Goal: Task Accomplishment & Management: Complete application form

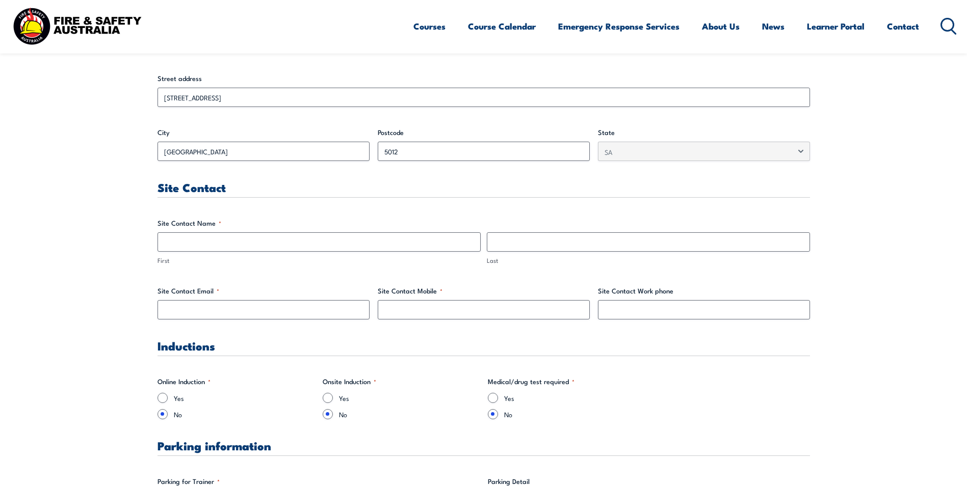
scroll to position [408, 0]
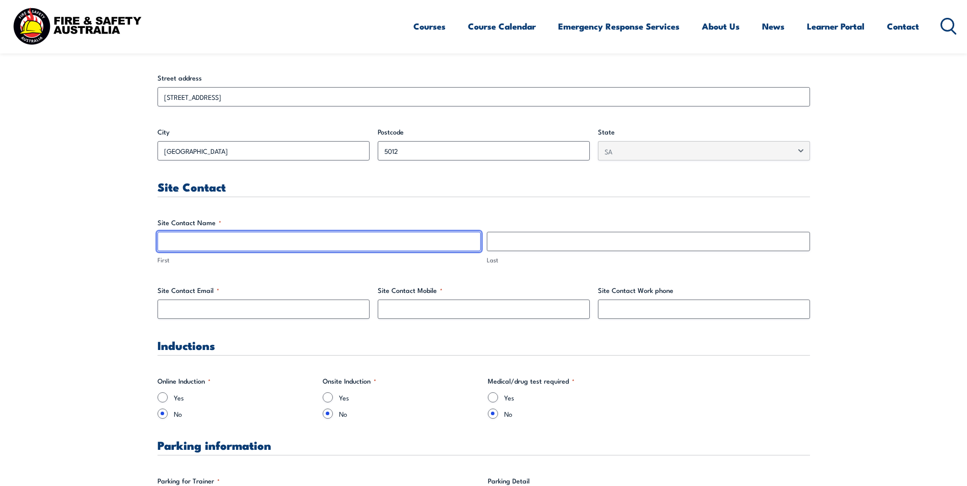
click at [249, 240] on input "First" at bounding box center [318, 241] width 323 height 19
type input "[PERSON_NAME]"
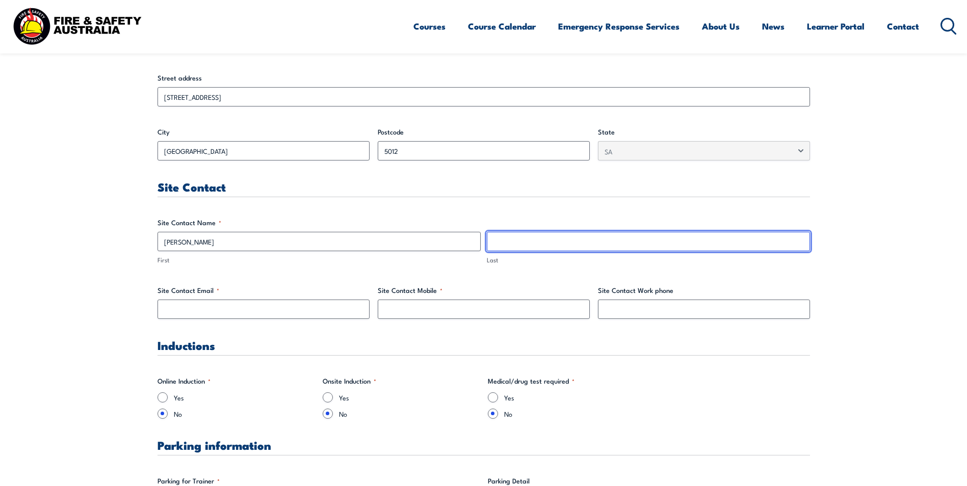
type input "[PERSON_NAME]"
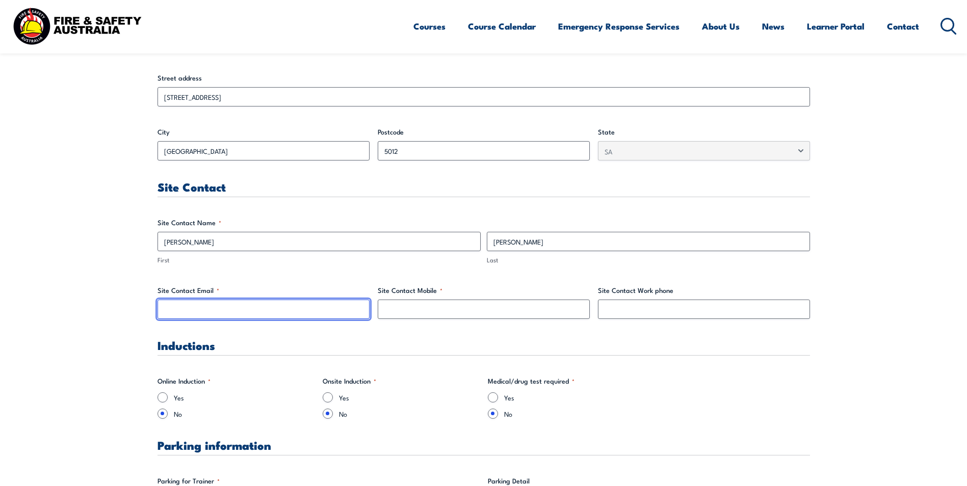
type input "[PERSON_NAME][EMAIL_ADDRESS][PERSON_NAME][DOMAIN_NAME]"
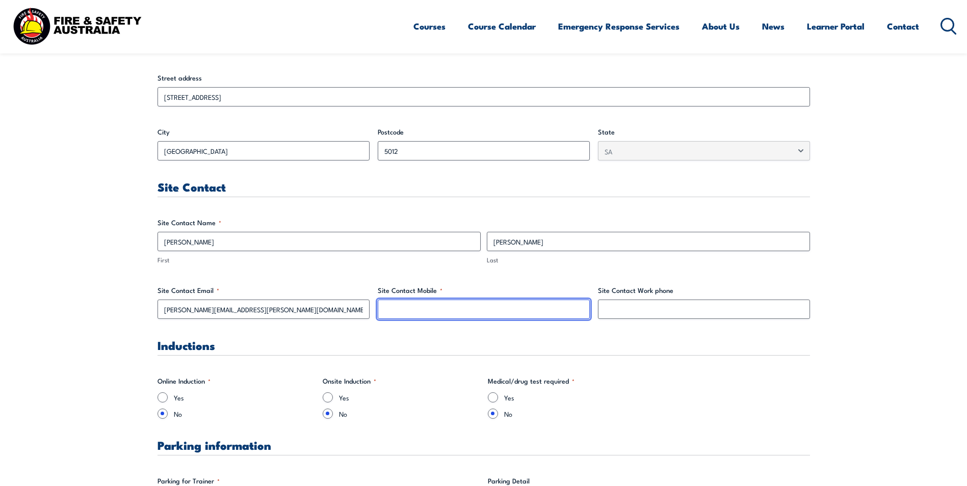
type input "0419216629"
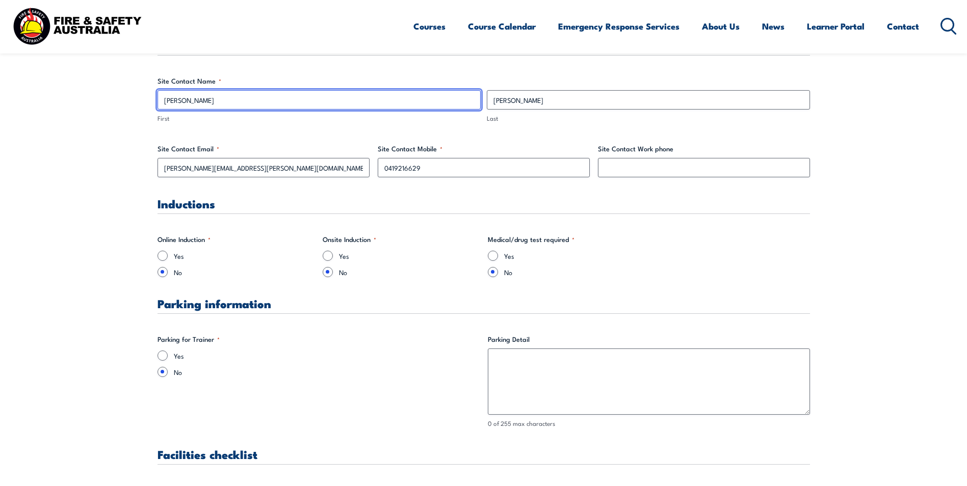
scroll to position [561, 0]
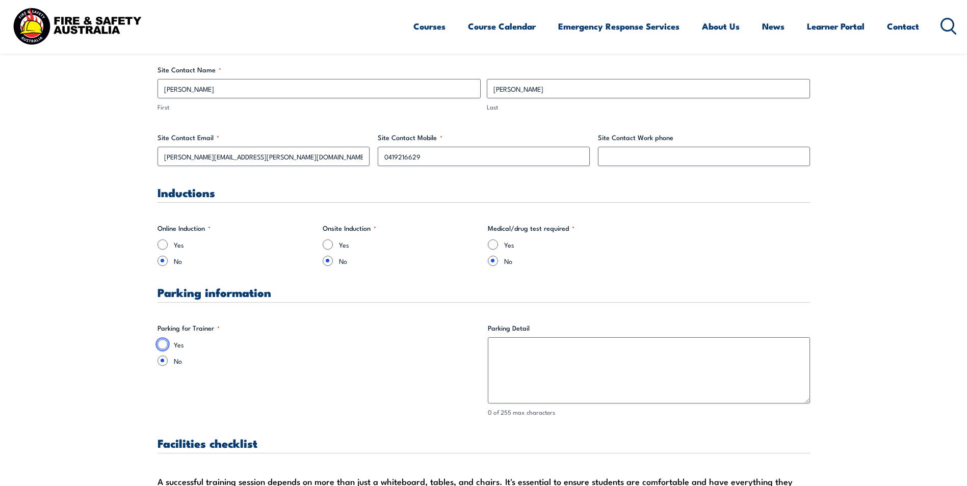
click at [164, 342] on input "Yes" at bounding box center [162, 344] width 10 height 10
radio input "true"
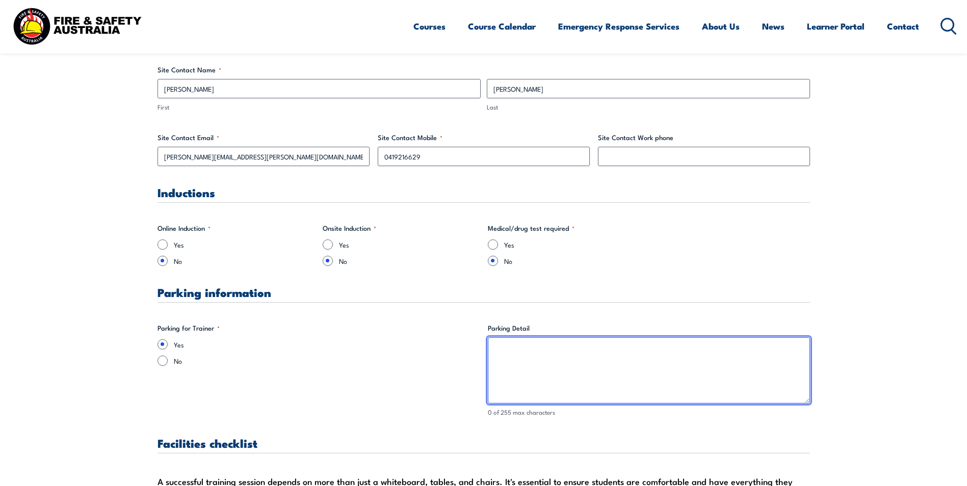
click at [514, 346] on textarea "Parking Detail" at bounding box center [649, 370] width 322 height 66
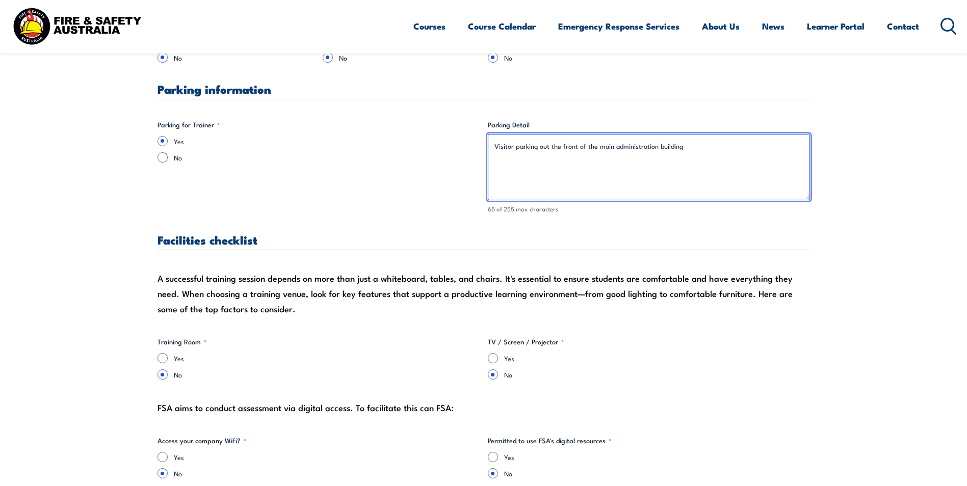
scroll to position [764, 0]
click at [518, 145] on textarea "Visitor parking out the front of the main administration building" at bounding box center [649, 167] width 322 height 66
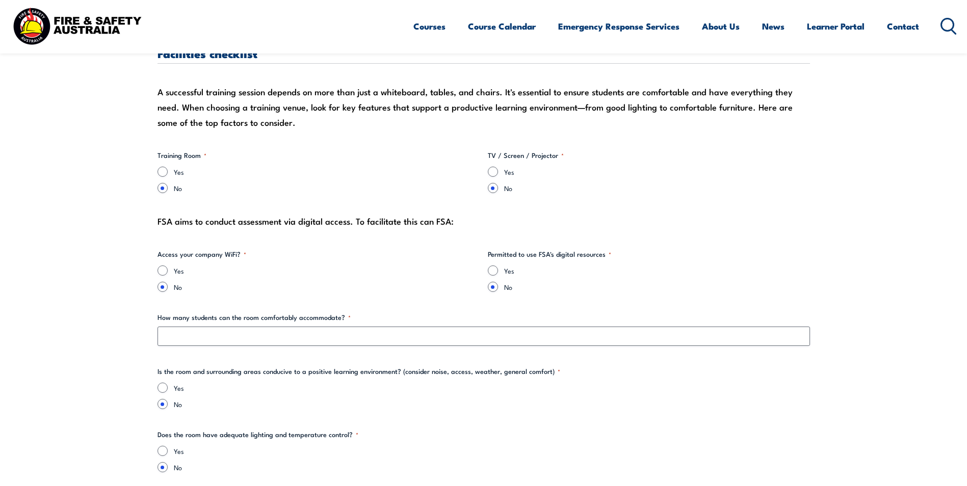
scroll to position [968, 0]
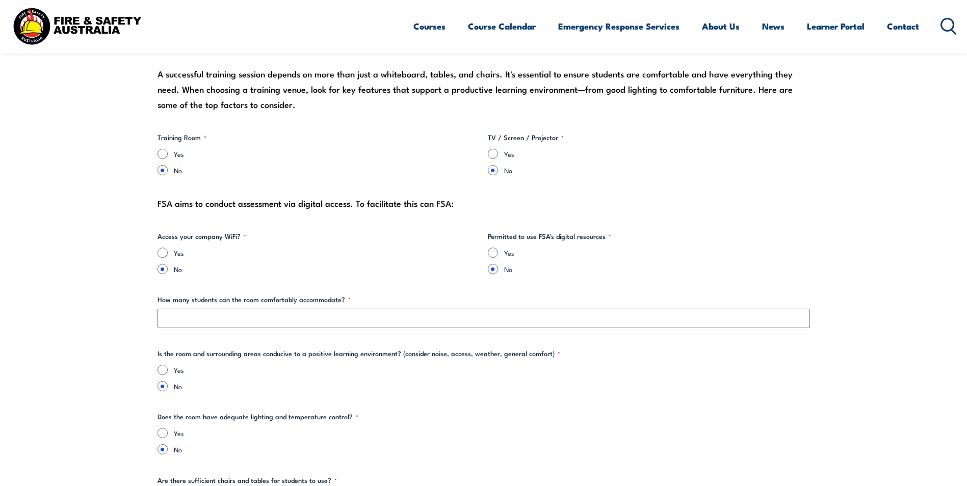
type textarea "Visitor parking out the front of the main administration building"
click at [164, 253] on input "Yes" at bounding box center [162, 253] width 10 height 10
radio input "true"
click at [493, 251] on input "Yes" at bounding box center [493, 253] width 10 height 10
radio input "true"
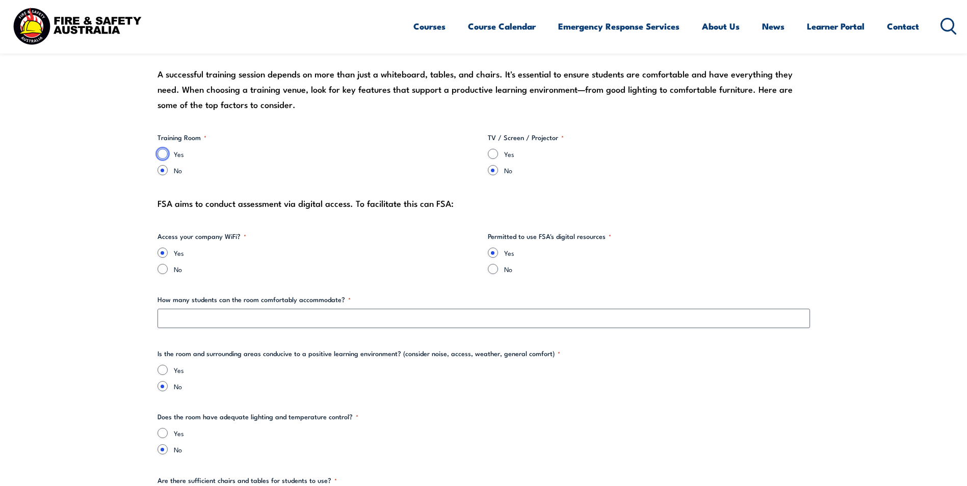
click at [165, 157] on input "Yes" at bounding box center [162, 154] width 10 height 10
radio input "true"
click at [494, 155] on input "Yes" at bounding box center [493, 154] width 10 height 10
radio input "true"
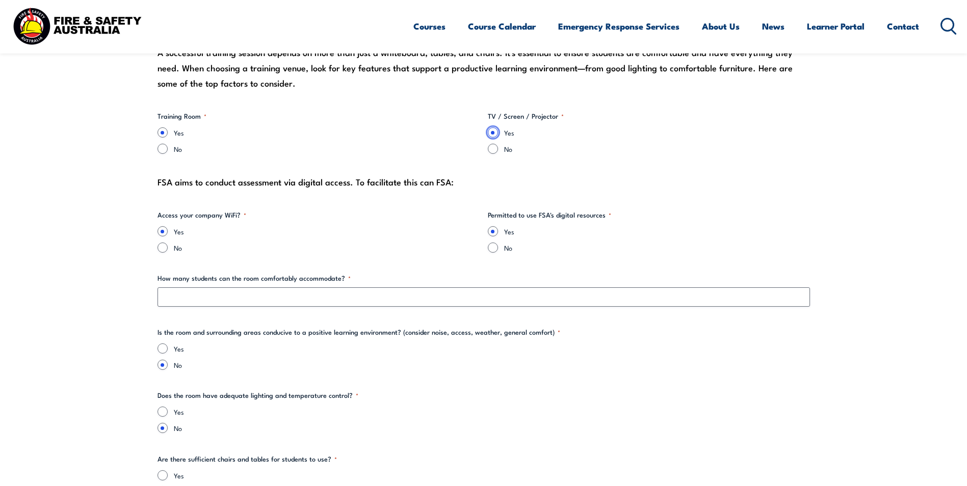
scroll to position [1019, 0]
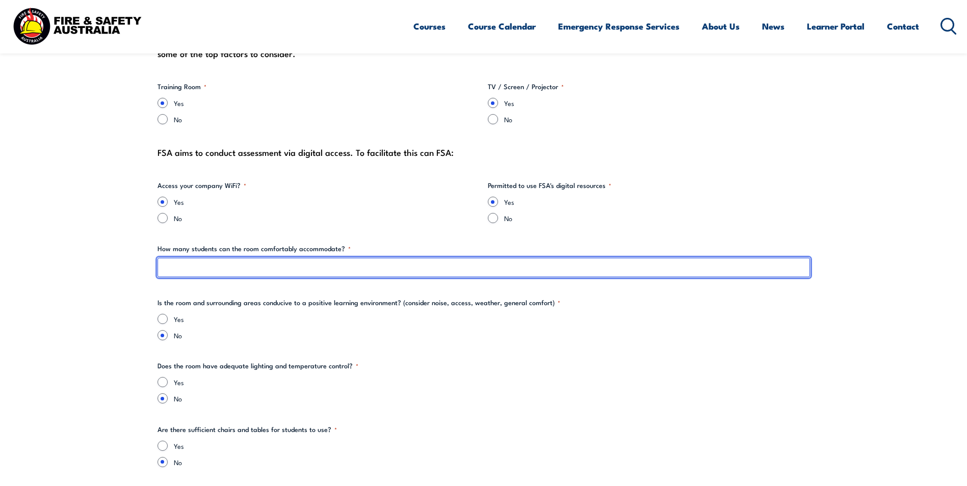
click at [251, 271] on input "How many students can the room comfortably accommodate? *" at bounding box center [483, 267] width 652 height 19
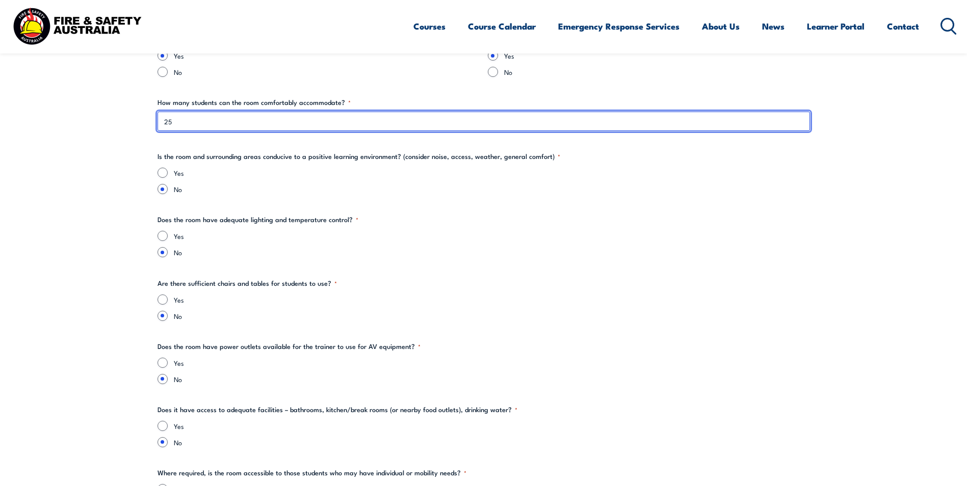
scroll to position [1172, 0]
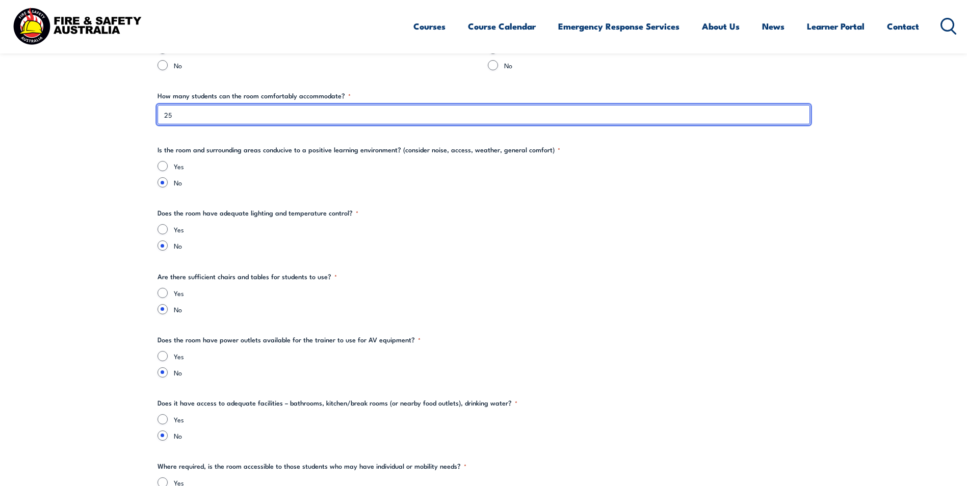
type input "25"
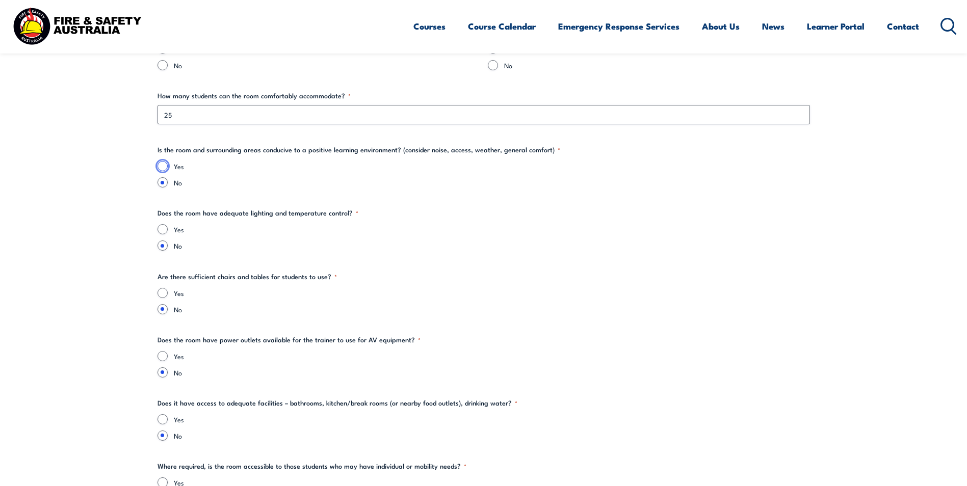
click at [163, 163] on input "Yes" at bounding box center [162, 166] width 10 height 10
radio input "true"
click at [159, 230] on input "Yes" at bounding box center [162, 229] width 10 height 10
radio input "true"
click at [167, 294] on input "Yes" at bounding box center [162, 293] width 10 height 10
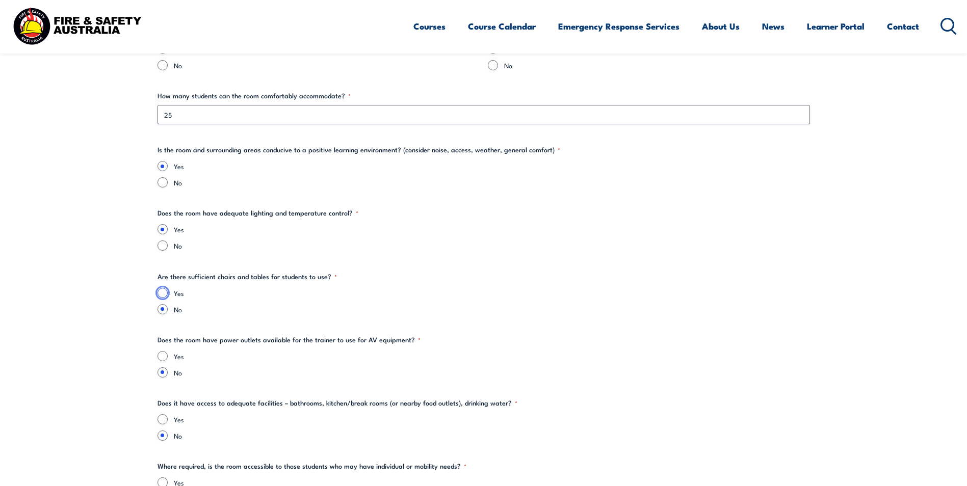
radio input "true"
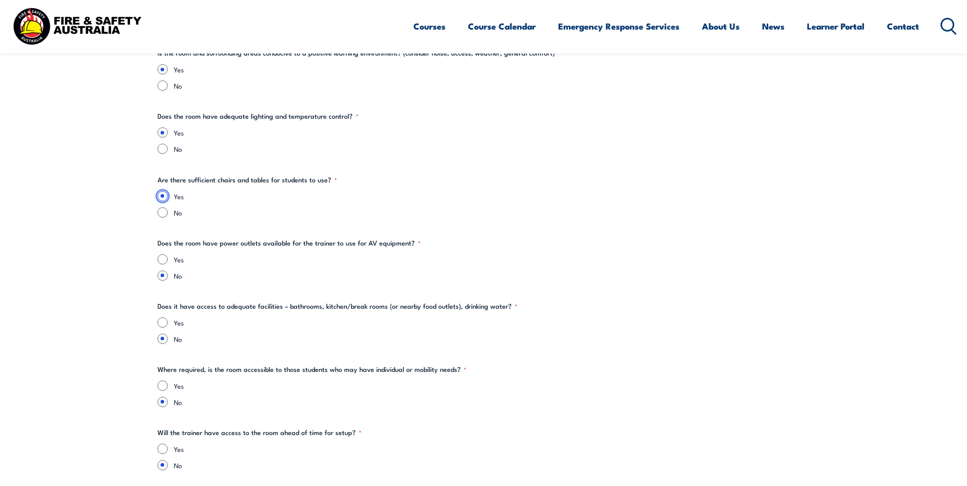
scroll to position [1274, 0]
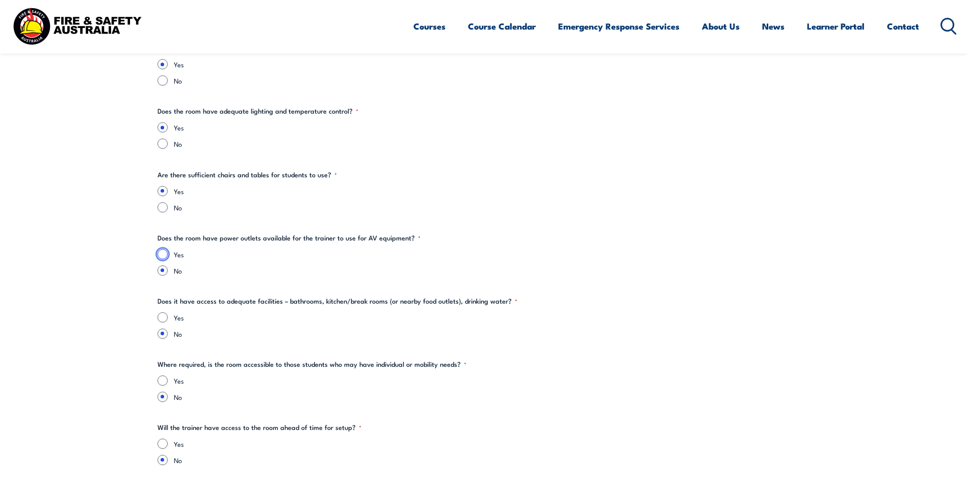
click at [165, 256] on input "Yes" at bounding box center [162, 254] width 10 height 10
radio input "true"
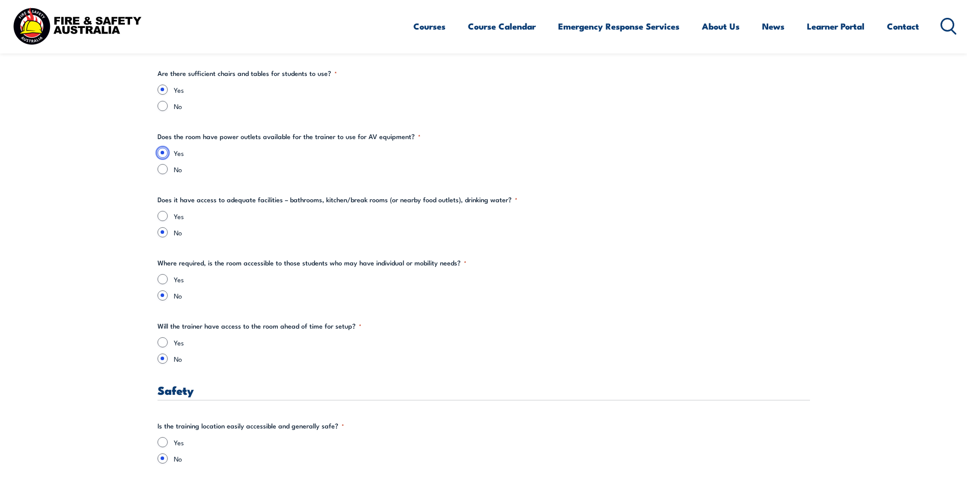
scroll to position [1376, 0]
click at [163, 216] on input "Yes" at bounding box center [162, 215] width 10 height 10
radio input "true"
click at [165, 279] on input "Yes" at bounding box center [162, 279] width 10 height 10
radio input "true"
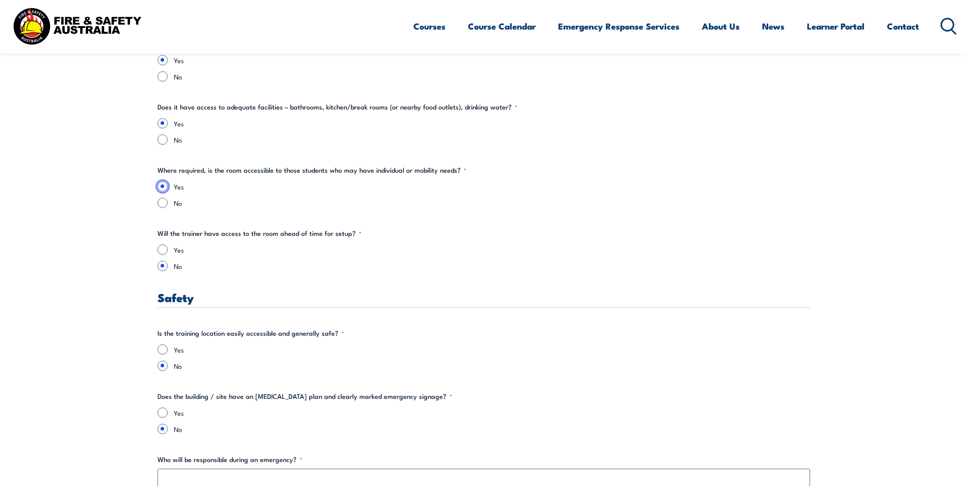
scroll to position [1478, 0]
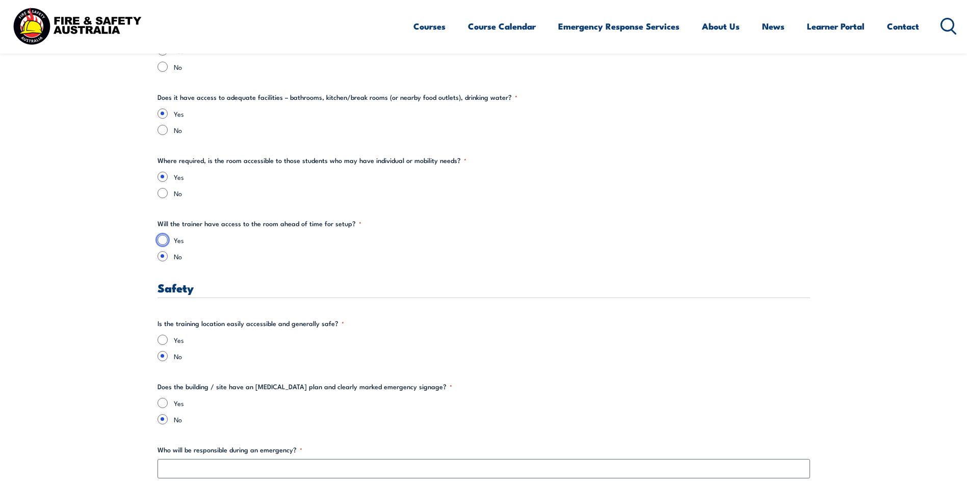
click at [163, 241] on input "Yes" at bounding box center [162, 240] width 10 height 10
radio input "true"
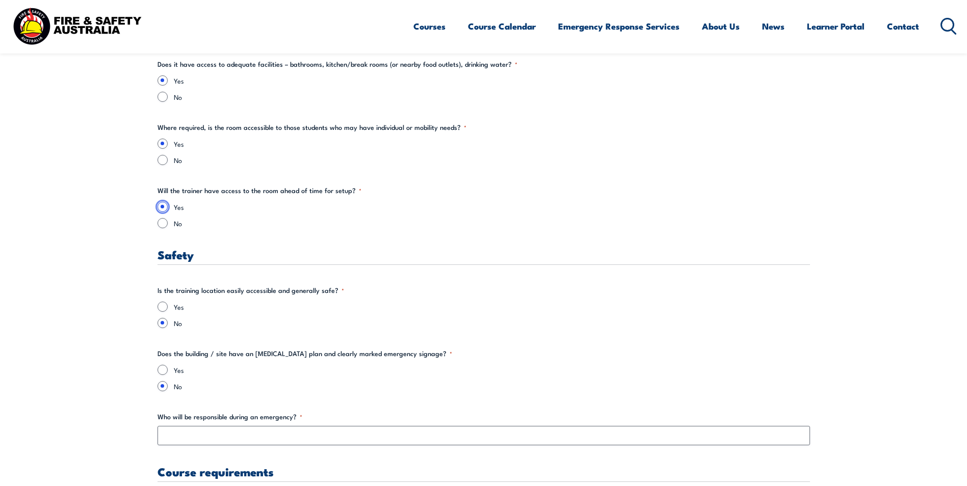
scroll to position [1580, 0]
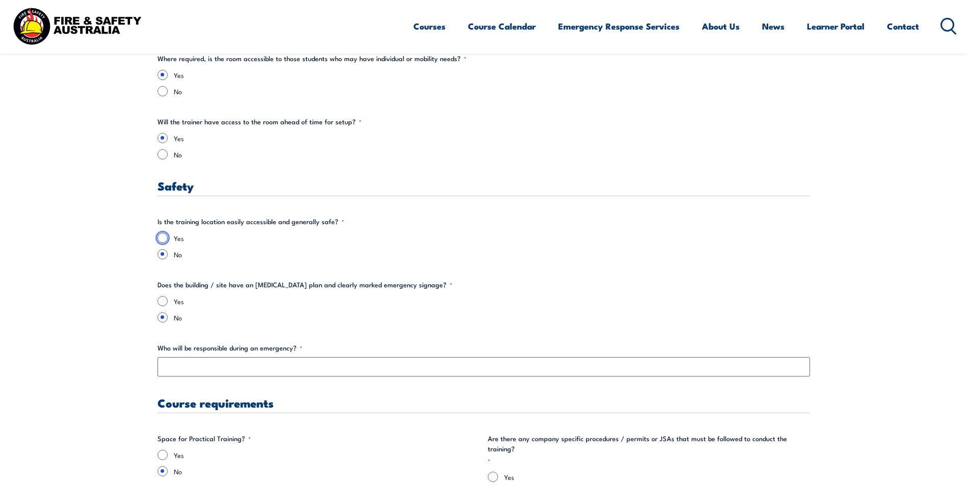
click at [165, 239] on input "Yes" at bounding box center [162, 238] width 10 height 10
radio input "true"
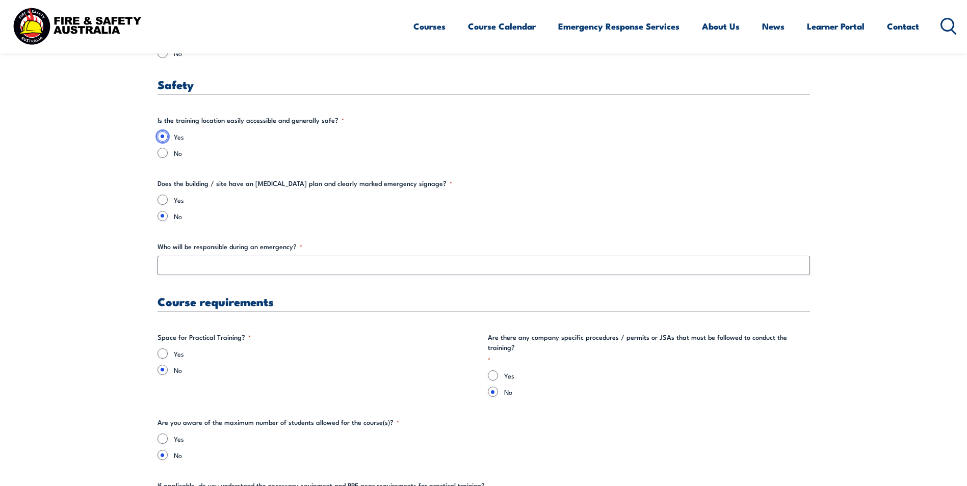
scroll to position [1682, 0]
click at [165, 201] on input "Yes" at bounding box center [162, 199] width 10 height 10
radio input "true"
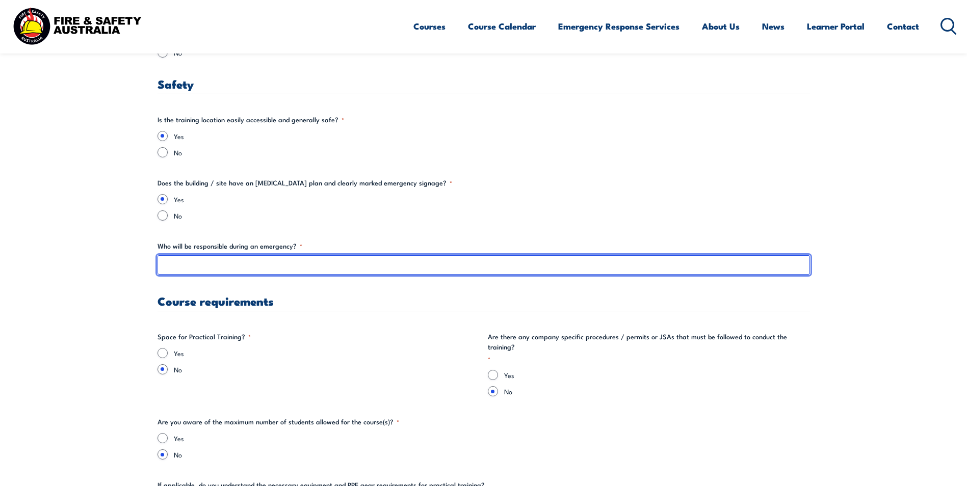
click at [247, 265] on input "Who will be responsible during an emergency? *" at bounding box center [483, 264] width 652 height 19
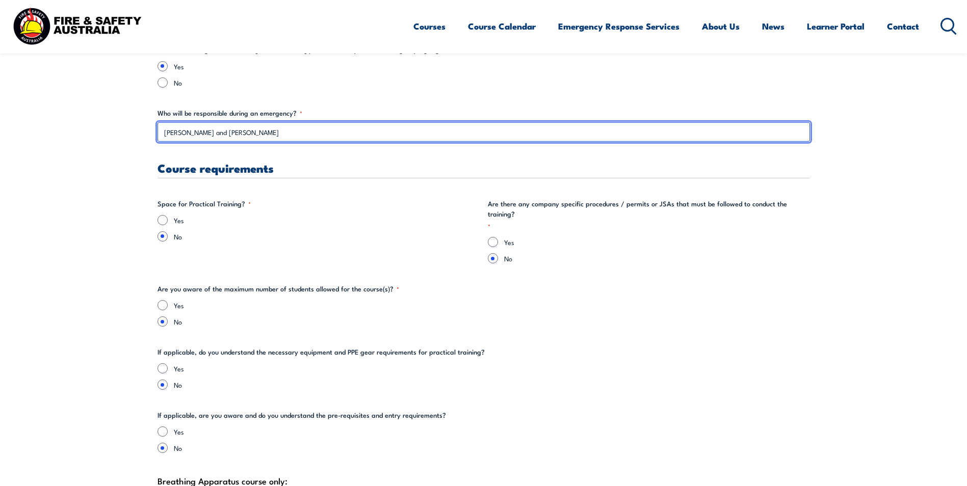
scroll to position [1834, 0]
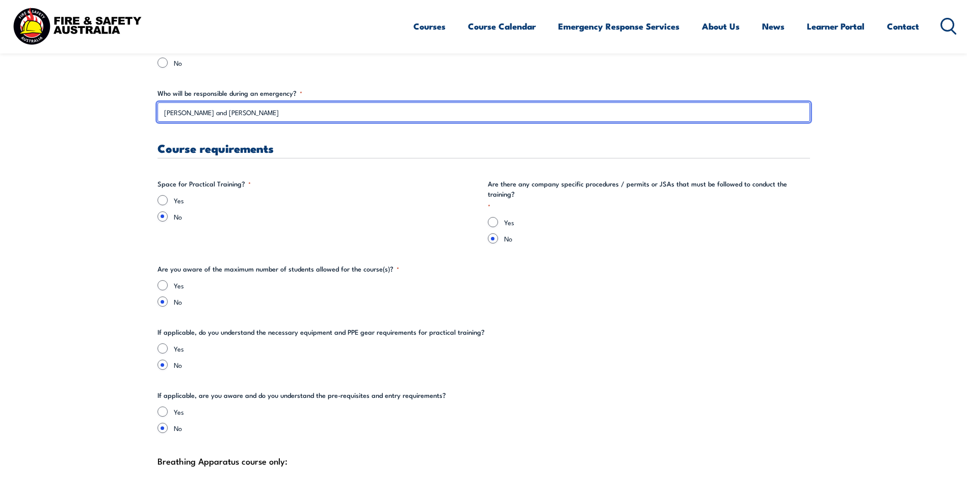
type input "[PERSON_NAME] and [PERSON_NAME]"
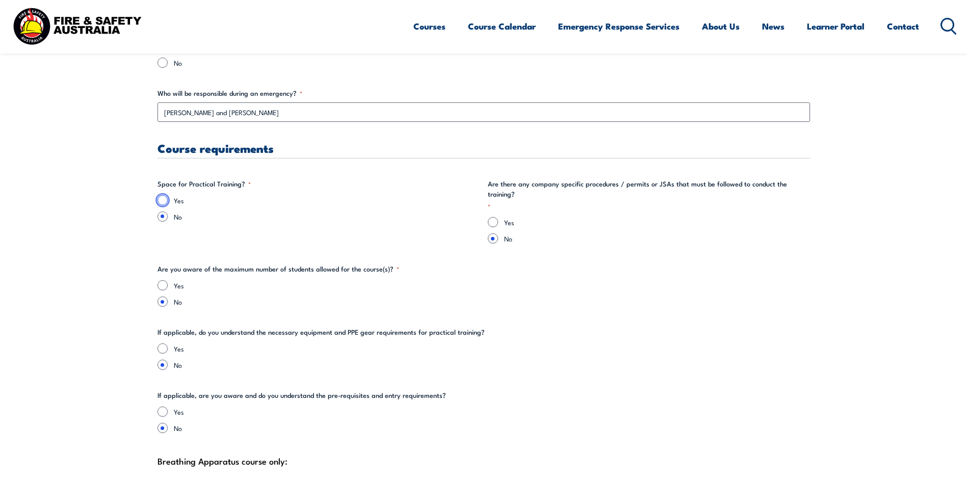
click at [163, 200] on input "Yes" at bounding box center [162, 200] width 10 height 10
radio input "true"
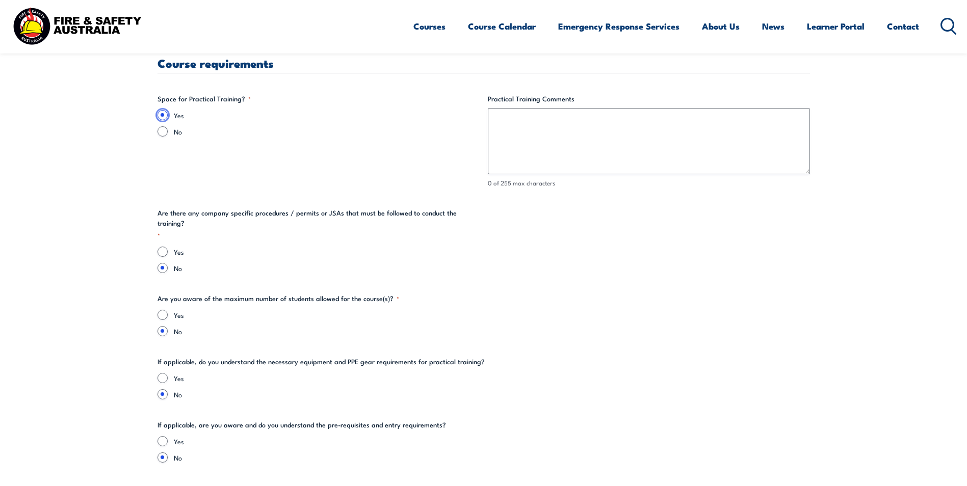
scroll to position [1987, 0]
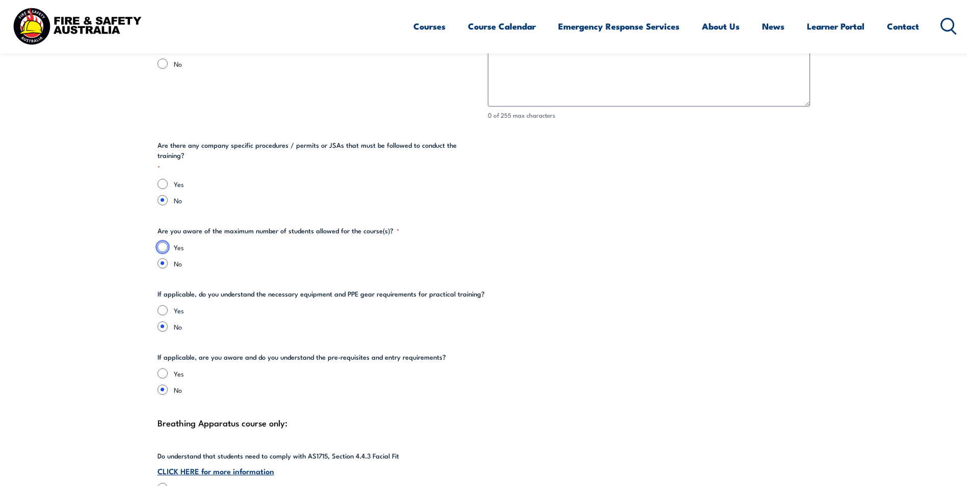
click at [161, 242] on input "Yes" at bounding box center [162, 247] width 10 height 10
radio input "true"
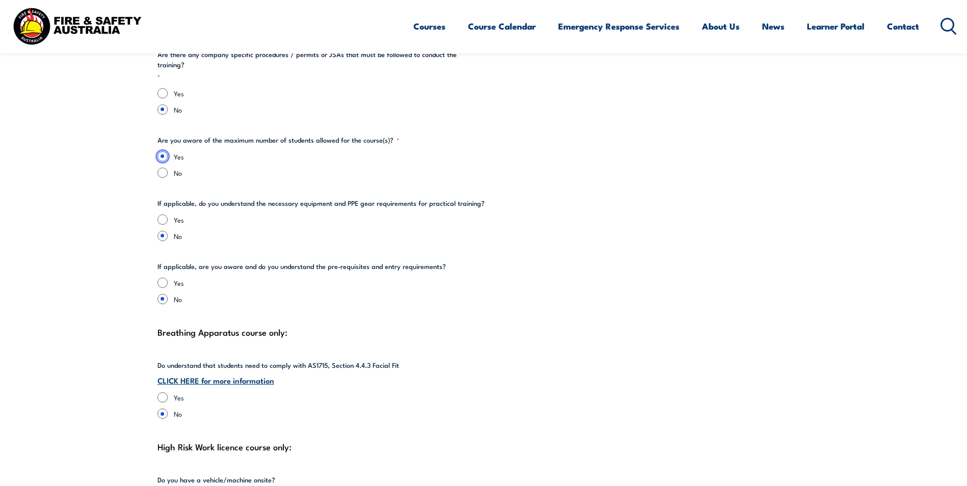
scroll to position [2089, 0]
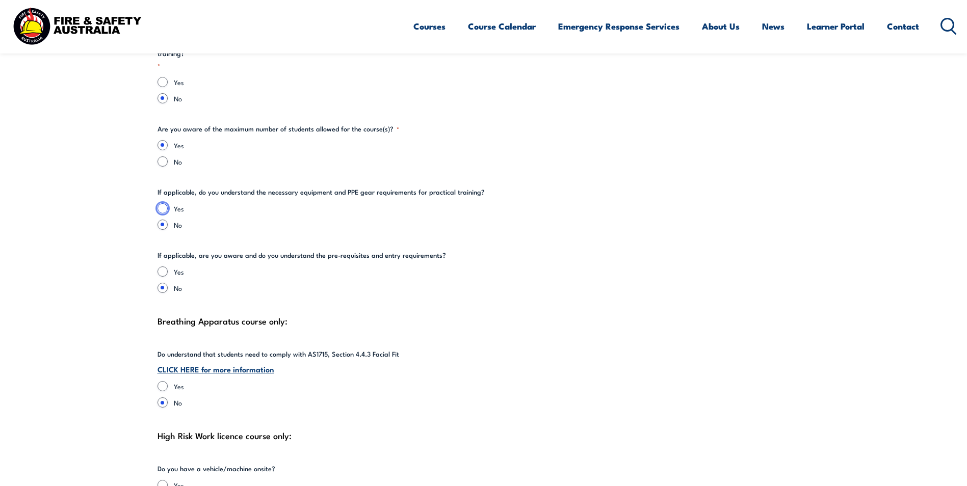
click at [166, 203] on input "Yes" at bounding box center [162, 208] width 10 height 10
radio input "true"
click at [163, 266] on input "Yes" at bounding box center [162, 271] width 10 height 10
radio input "true"
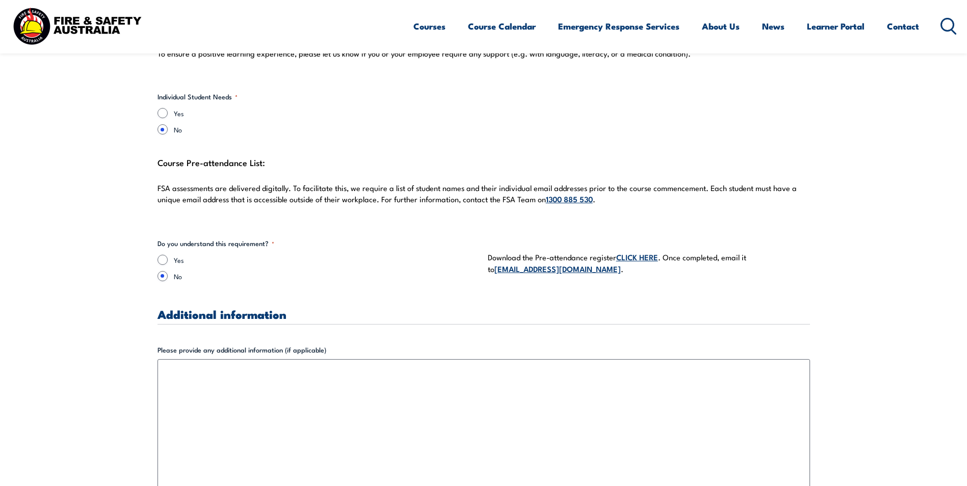
scroll to position [2701, 0]
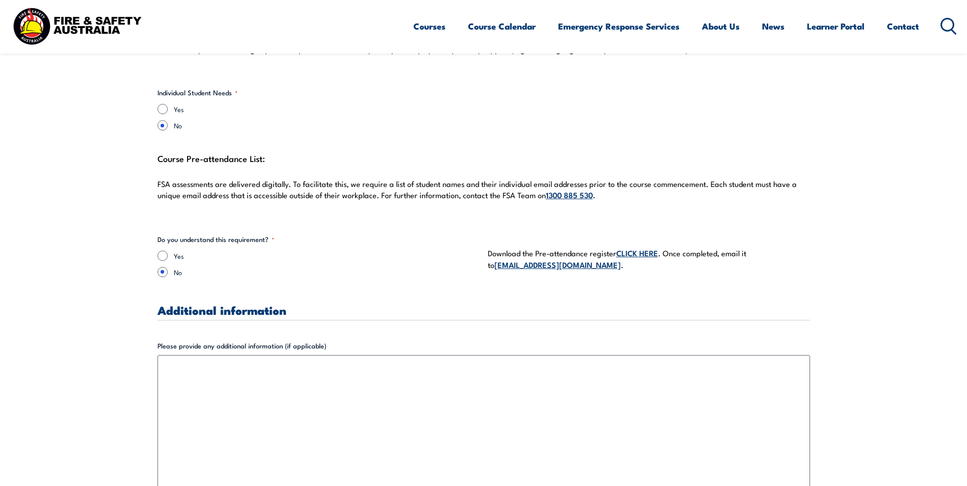
click at [168, 251] on div "Yes" at bounding box center [318, 256] width 322 height 10
click at [163, 251] on input "Yes" at bounding box center [162, 256] width 10 height 10
radio input "true"
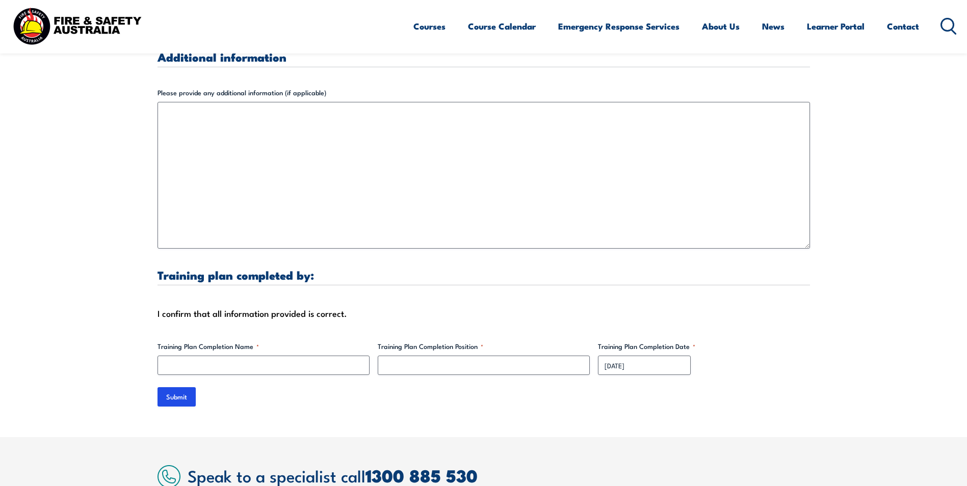
scroll to position [2955, 0]
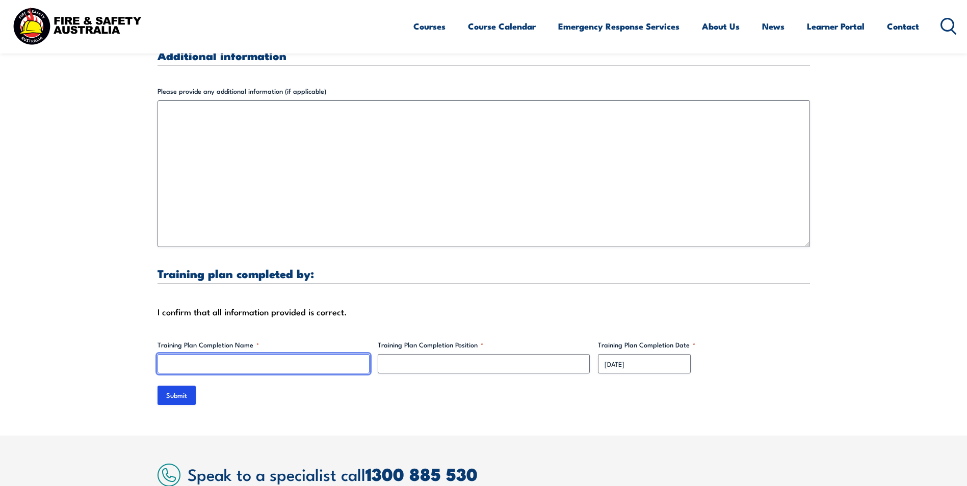
click at [271, 354] on input "Training Plan Completion Name *" at bounding box center [263, 363] width 212 height 19
type input "[PERSON_NAME]"
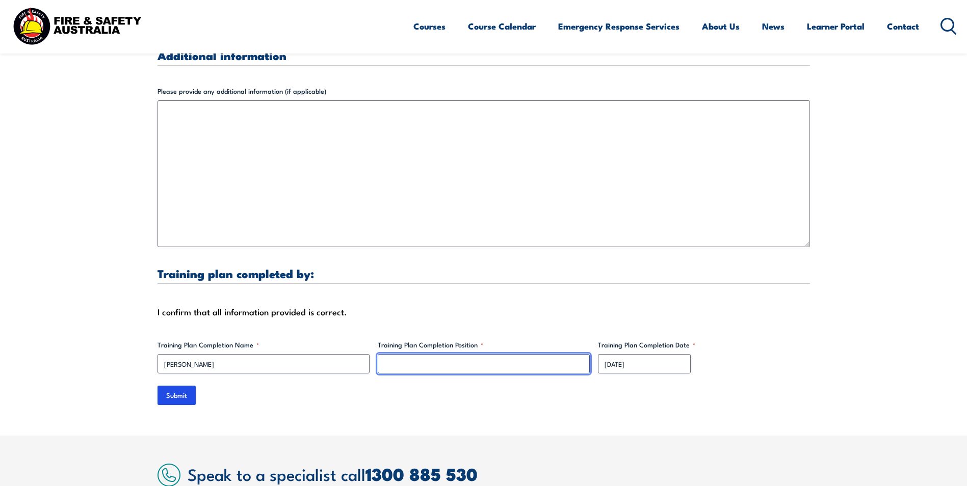
click at [411, 355] on input "Training Plan Completion Position *" at bounding box center [484, 363] width 212 height 19
type input "Production Manager"
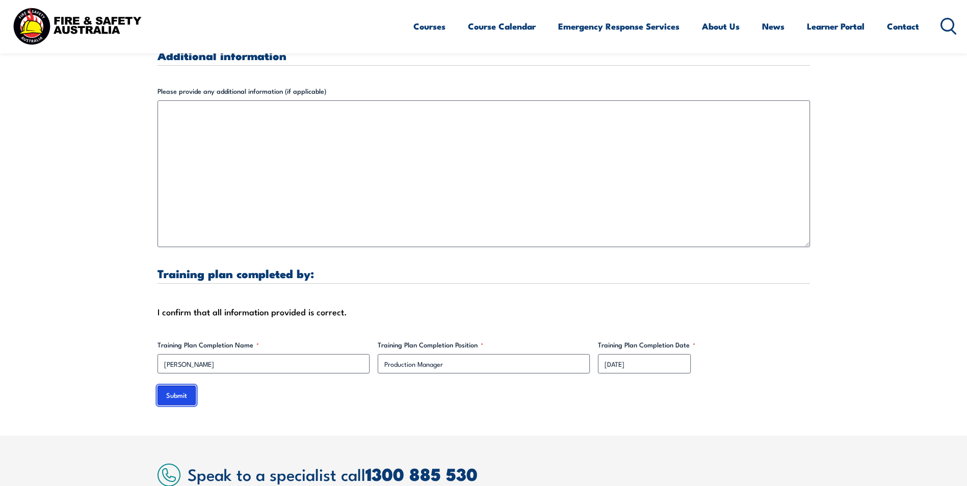
click at [176, 386] on input "Submit" at bounding box center [176, 395] width 38 height 19
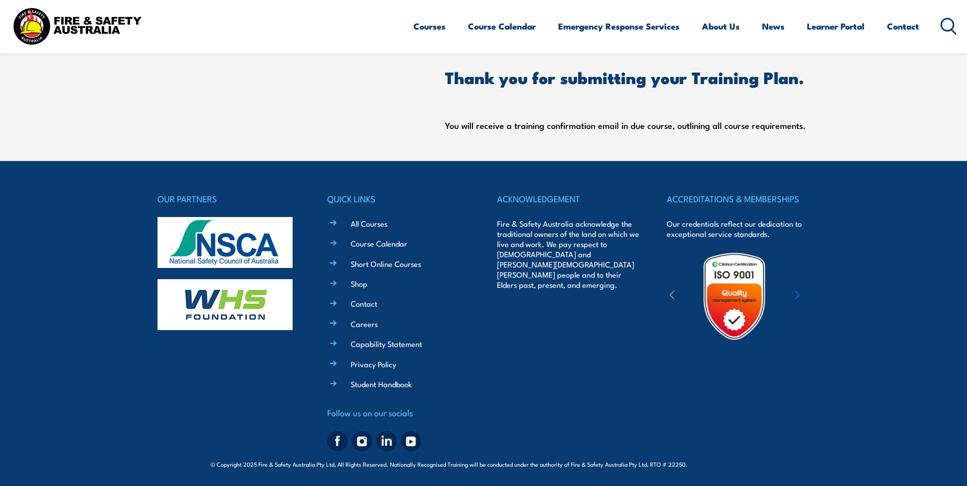
scroll to position [0, 0]
